Goal: Task Accomplishment & Management: Complete application form

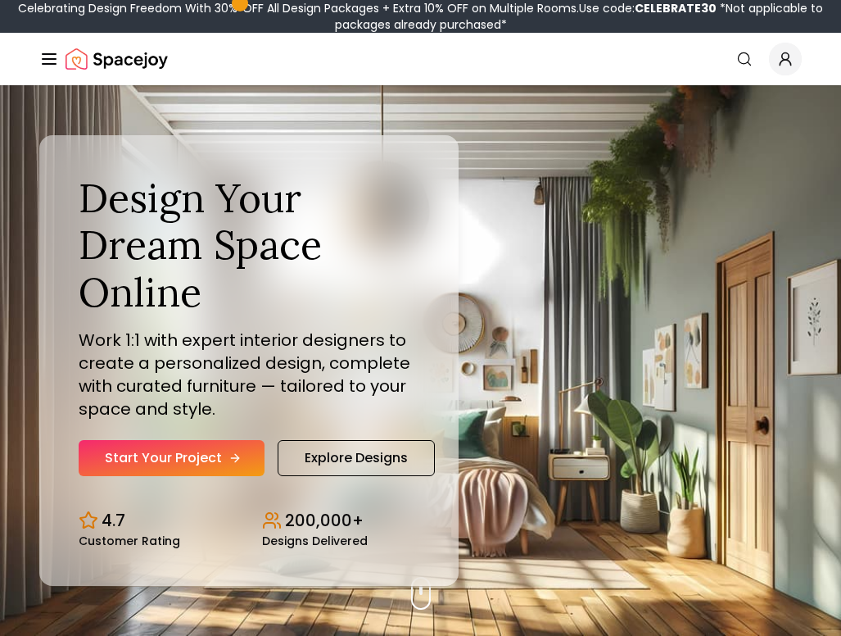
click at [211, 457] on link "Start Your Project" at bounding box center [172, 458] width 186 height 36
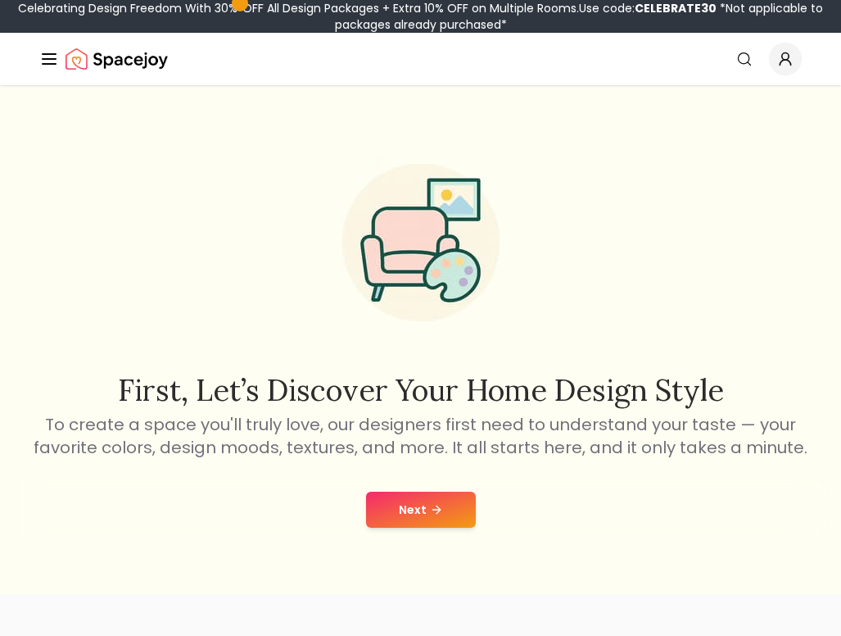
click at [422, 489] on div "Next" at bounding box center [420, 509] width 815 height 62
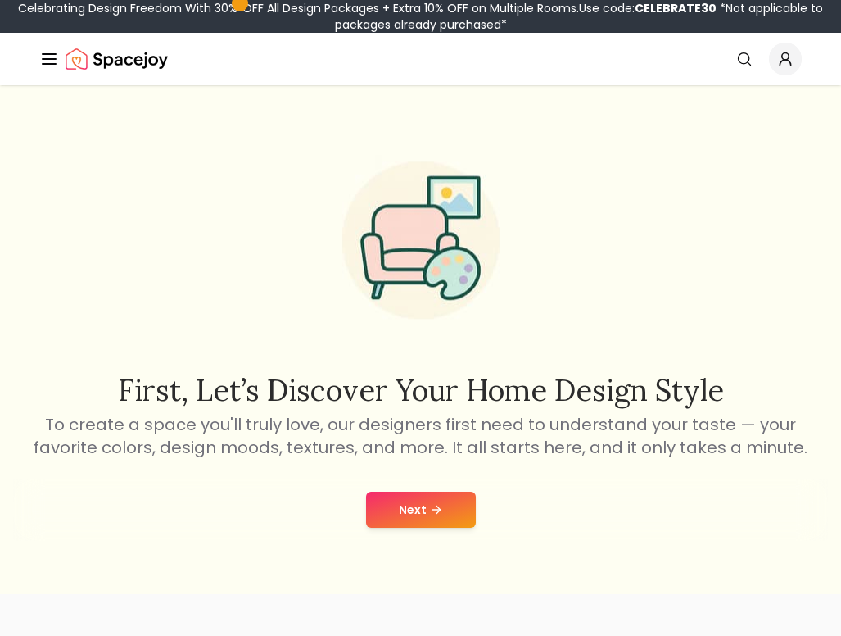
click at [415, 499] on button "Next" at bounding box center [421, 510] width 110 height 36
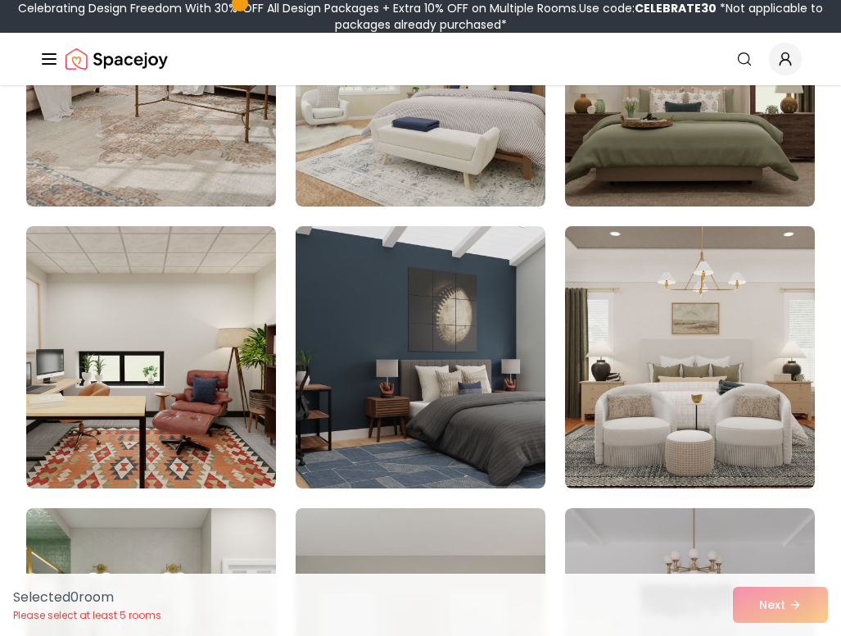
scroll to position [1989, 0]
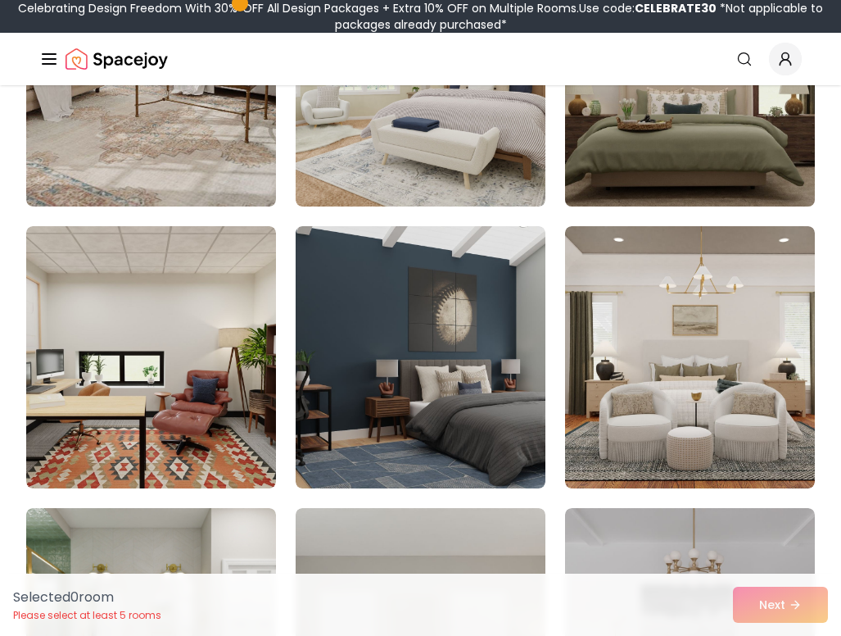
click at [658, 127] on img at bounding box center [690, 75] width 262 height 275
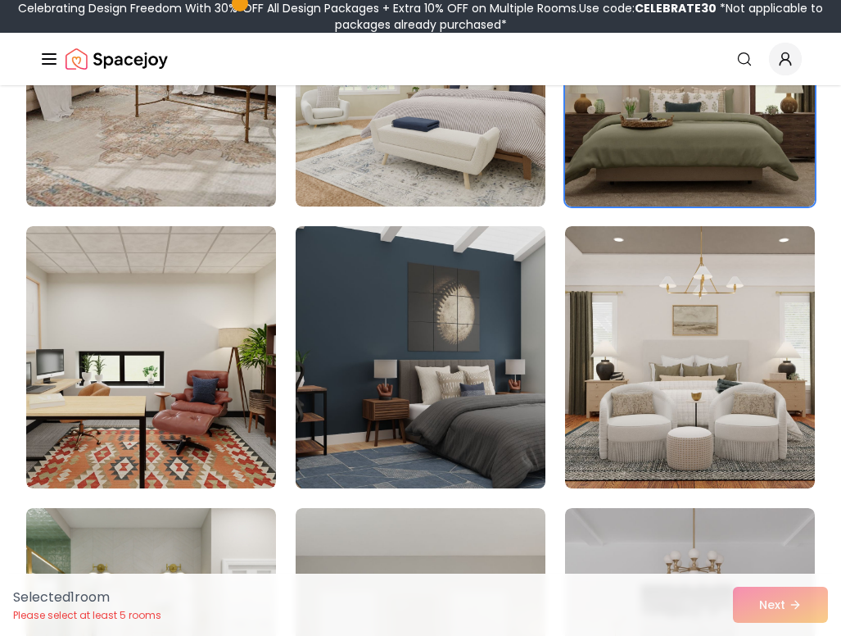
click at [474, 287] on img at bounding box center [420, 357] width 262 height 275
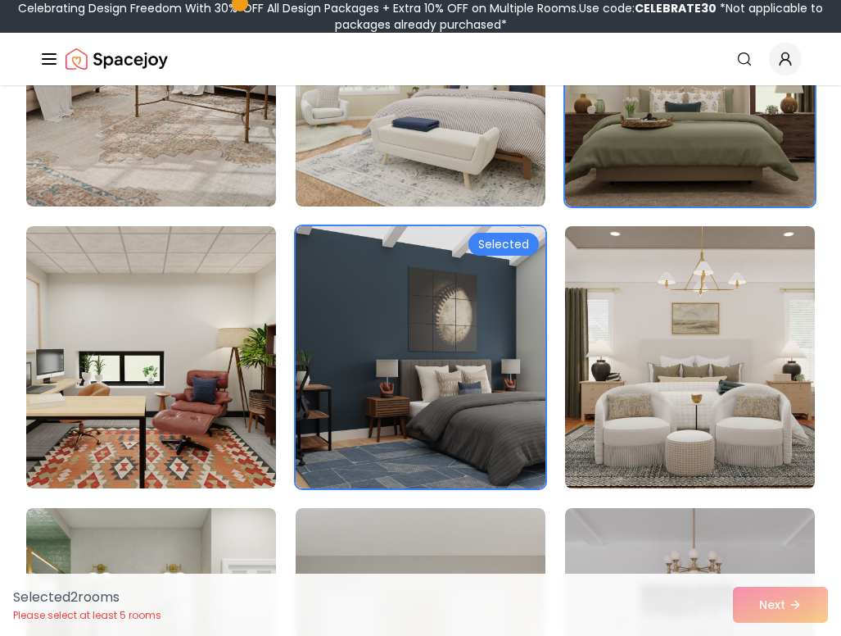
click at [637, 342] on img at bounding box center [690, 357] width 262 height 275
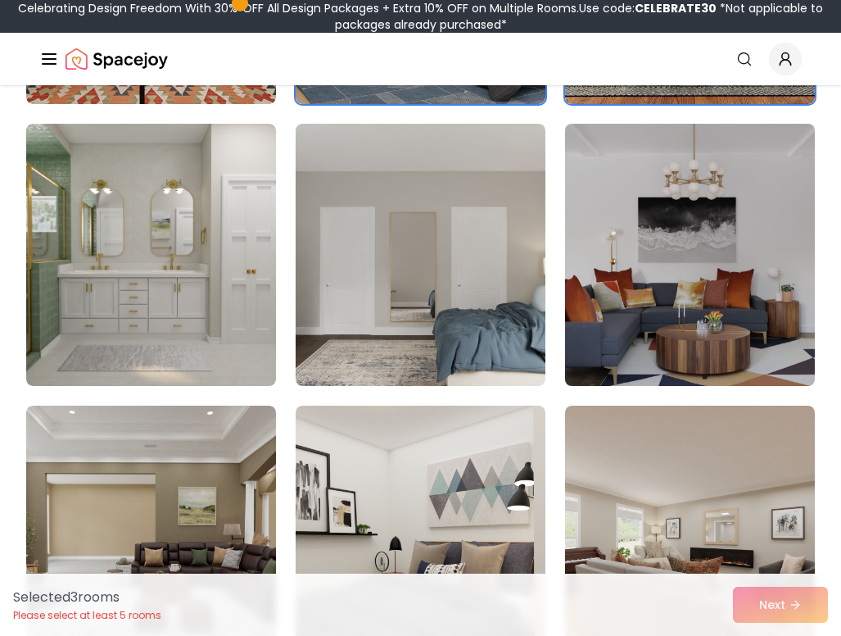
scroll to position [2373, 0]
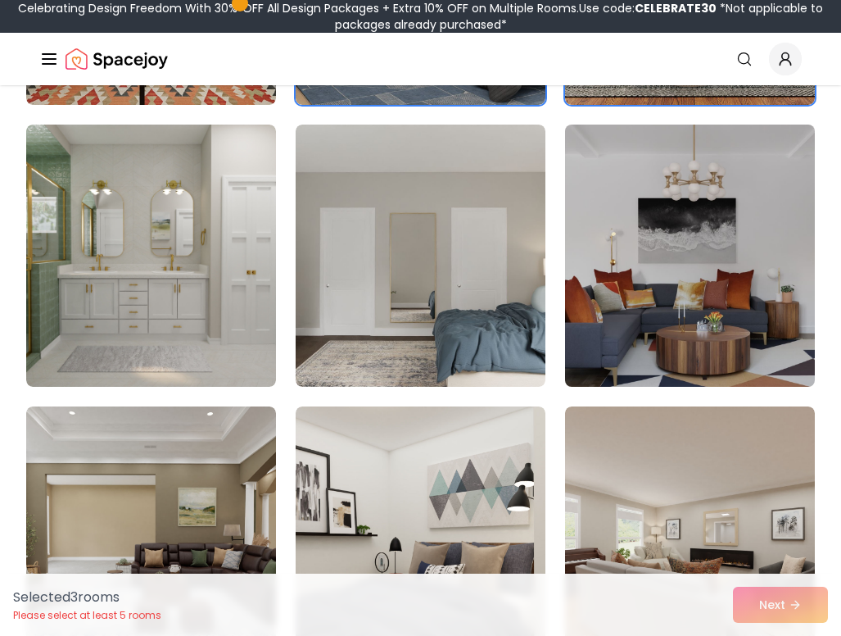
click at [637, 342] on img at bounding box center [690, 255] width 262 height 275
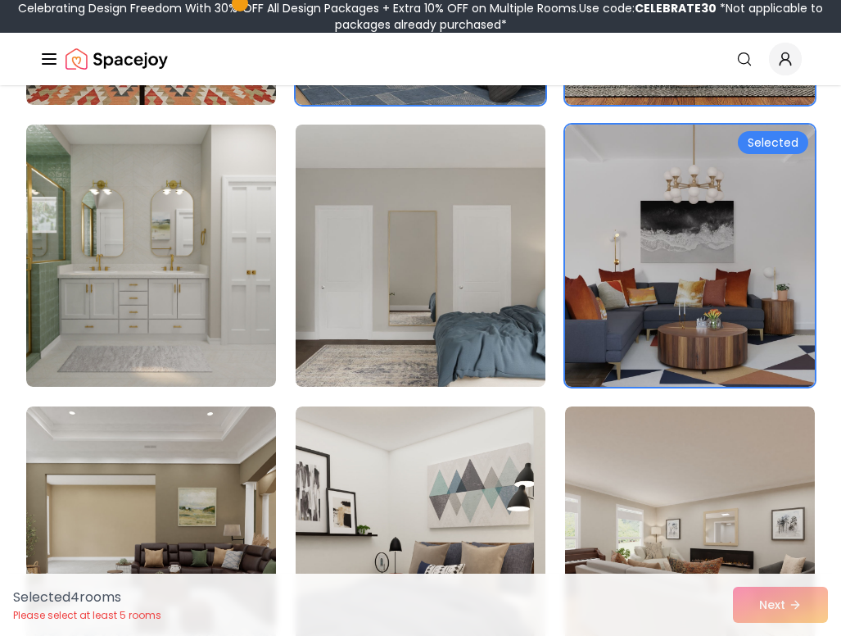
click at [445, 297] on img at bounding box center [420, 255] width 262 height 275
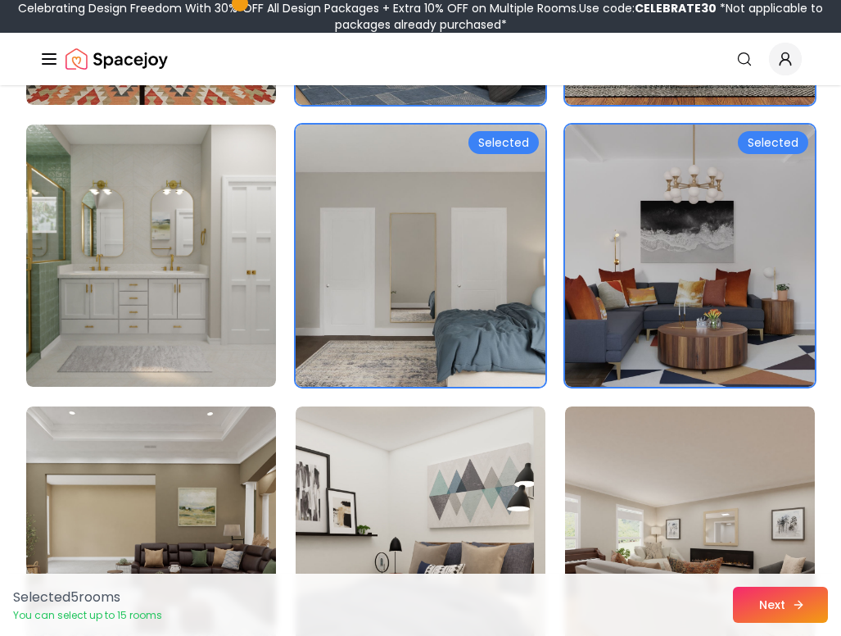
click at [769, 609] on button "Next" at bounding box center [780, 605] width 95 height 36
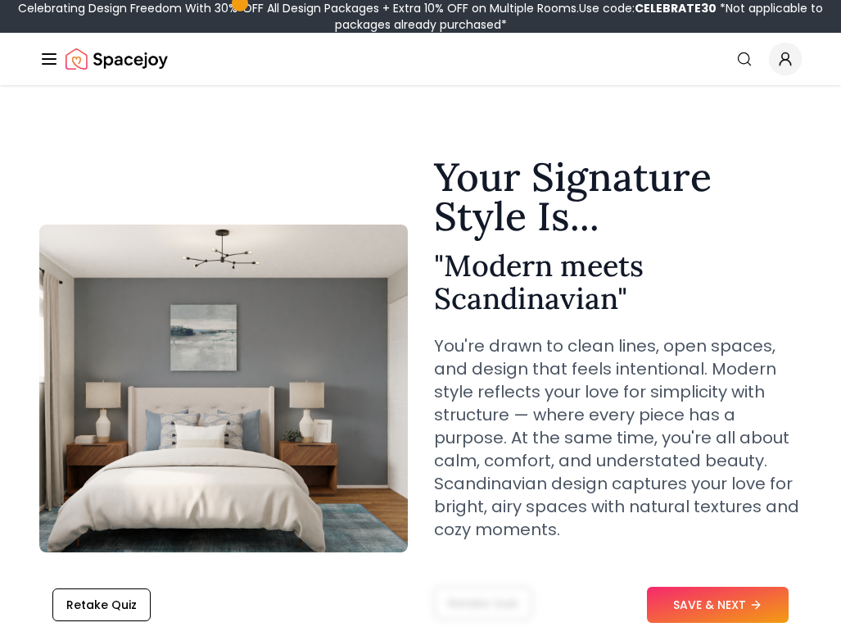
scroll to position [30, 0]
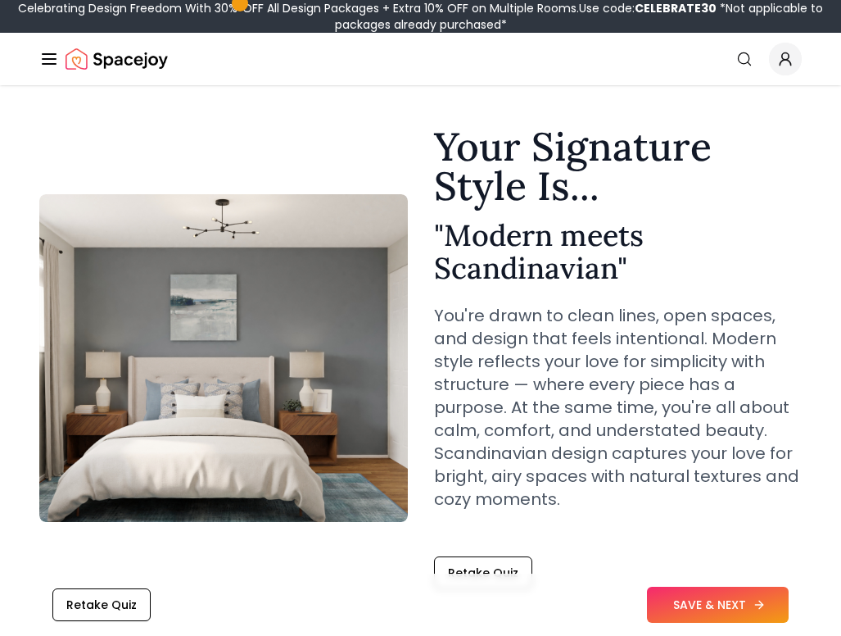
click at [763, 608] on icon at bounding box center [759, 604] width 13 height 13
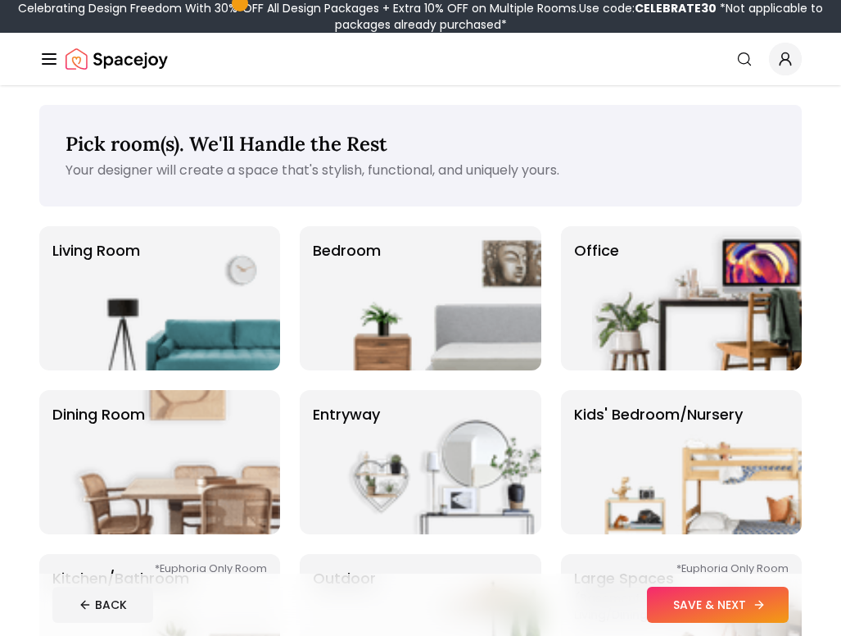
click at [727, 611] on button "SAVE & NEXT" at bounding box center [718, 605] width 142 height 36
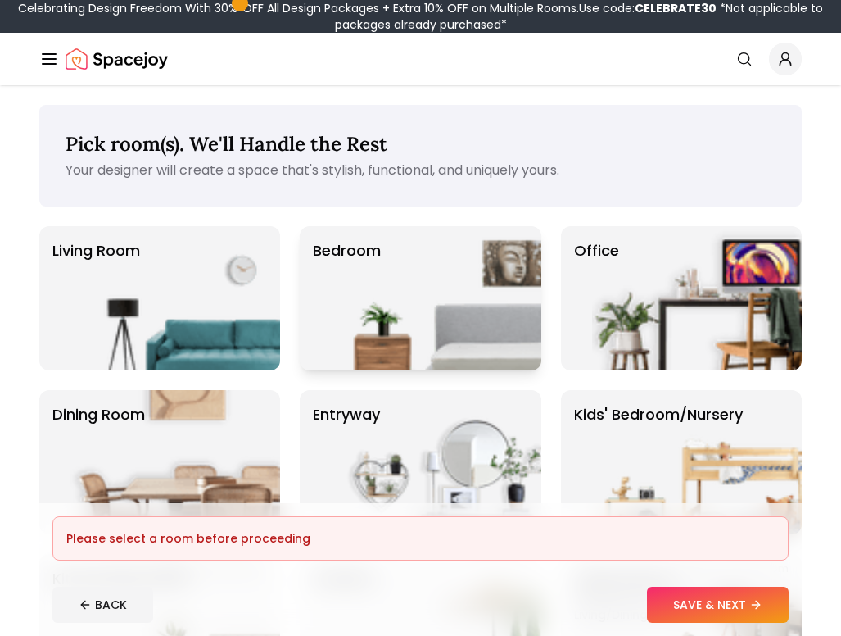
click at [377, 326] on img at bounding box center [437, 298] width 210 height 144
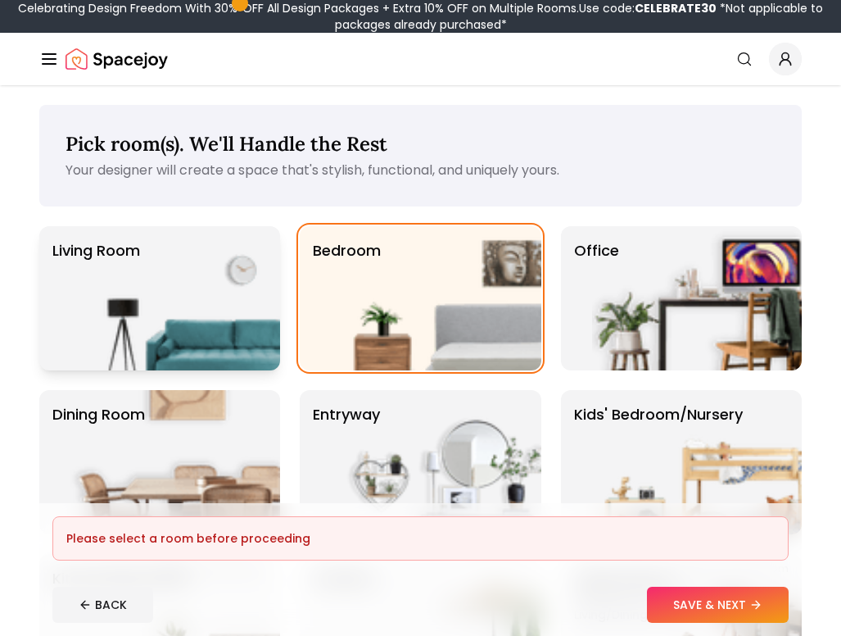
click at [242, 298] on img at bounding box center [175, 298] width 210 height 144
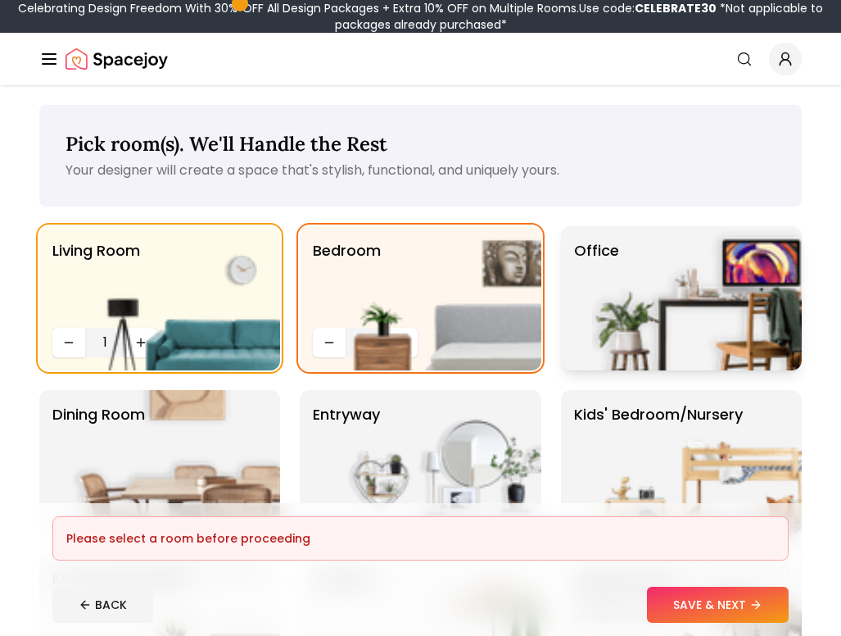
click at [606, 318] on img at bounding box center [697, 298] width 210 height 144
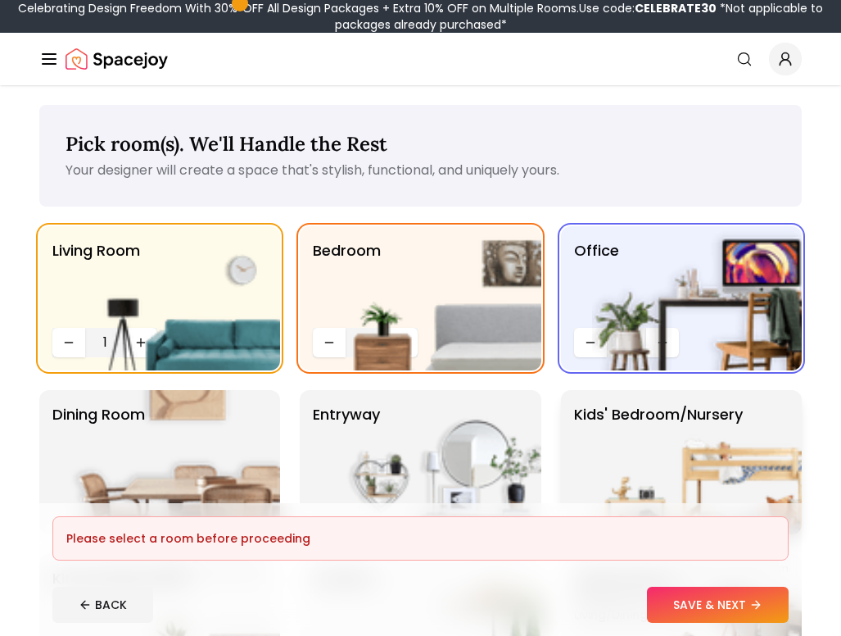
click at [672, 442] on img at bounding box center [697, 462] width 210 height 144
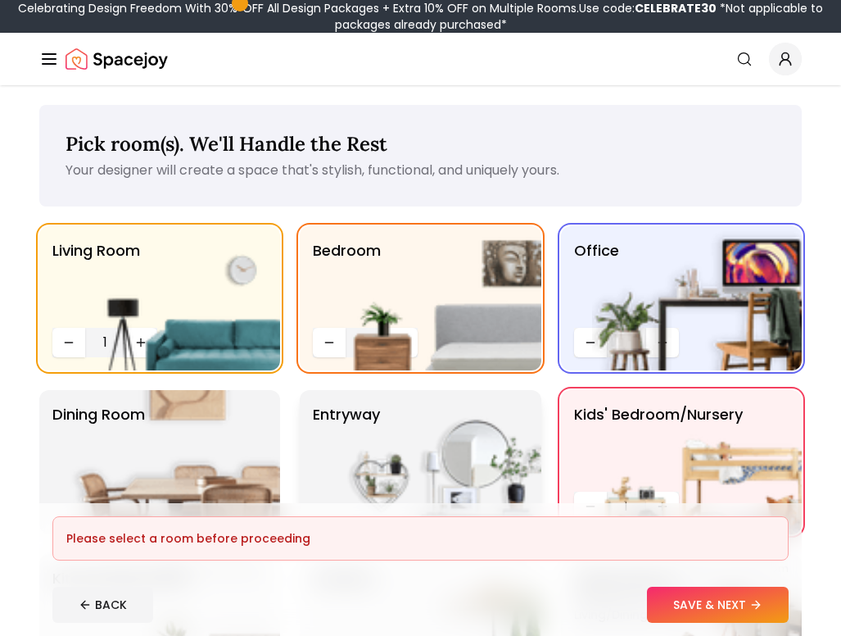
click at [434, 398] on img at bounding box center [437, 462] width 210 height 144
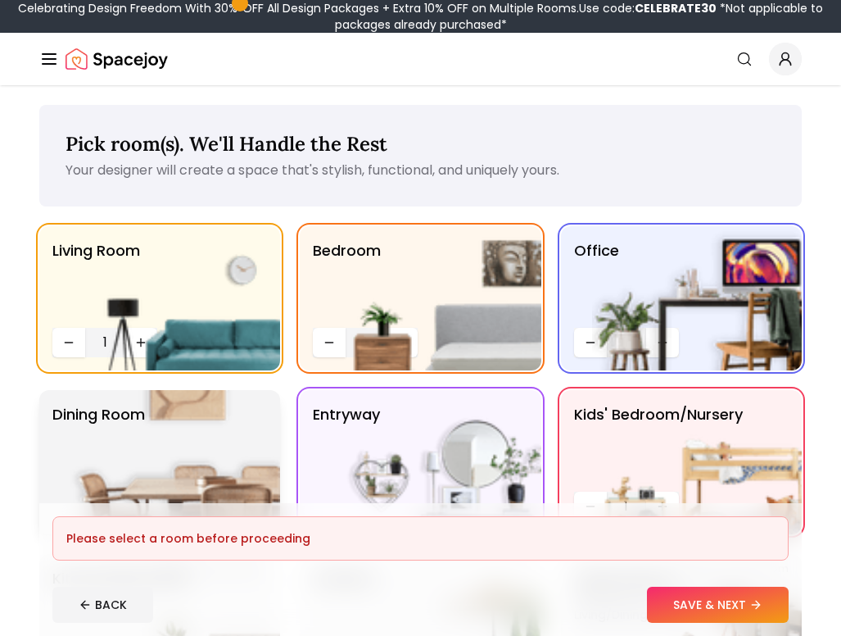
click at [176, 423] on img at bounding box center [175, 462] width 210 height 144
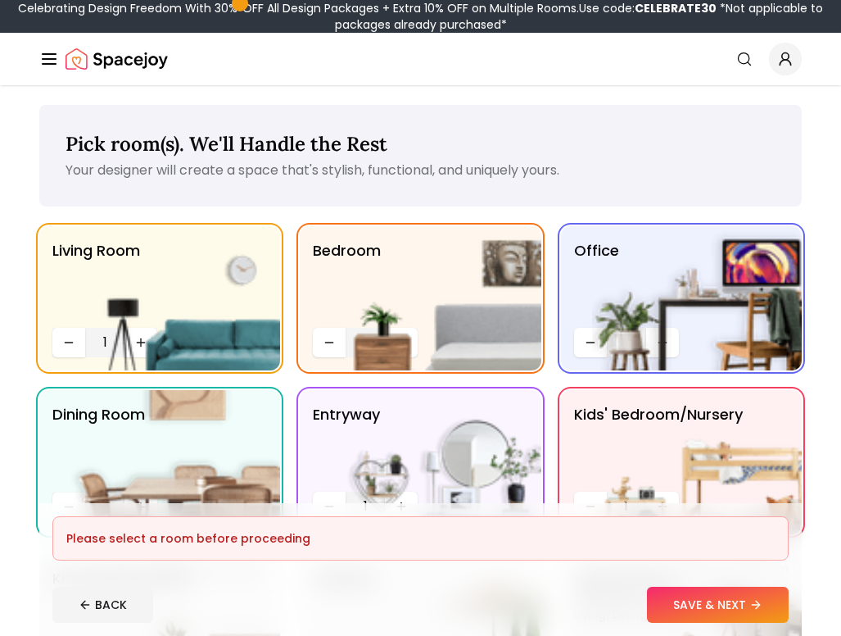
click at [632, 424] on img at bounding box center [697, 462] width 210 height 144
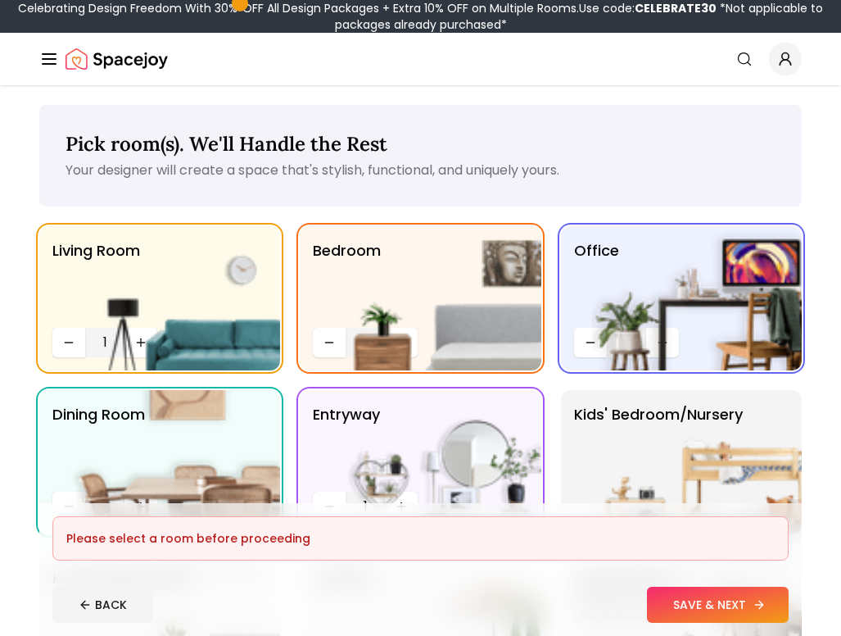
click at [691, 605] on button "SAVE & NEXT" at bounding box center [718, 605] width 142 height 36
